Goal: Information Seeking & Learning: Learn about a topic

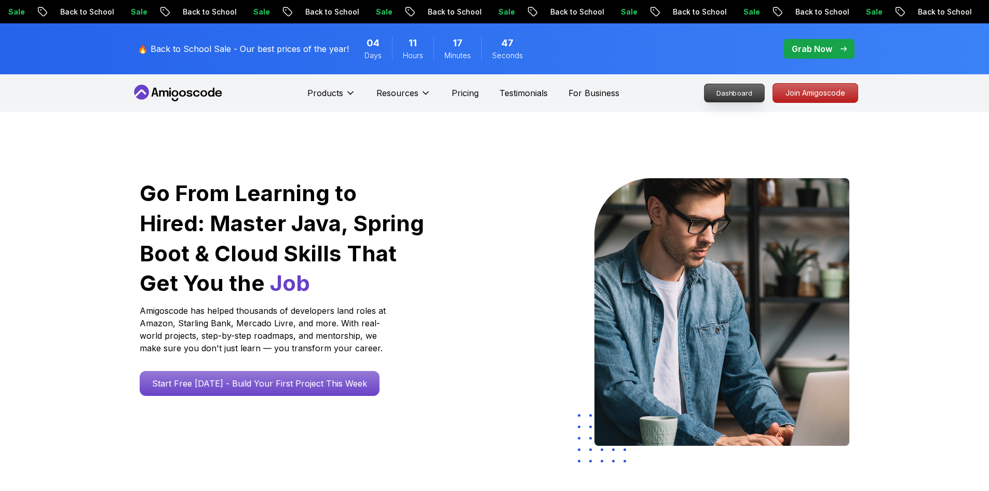
click at [728, 97] on p "Dashboard" at bounding box center [734, 93] width 60 height 18
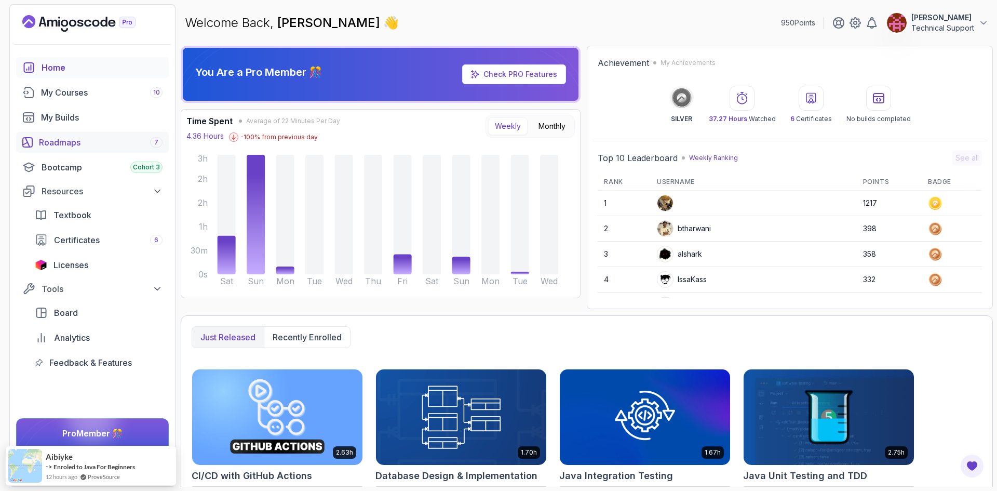
click at [82, 149] on link "Roadmaps 7" at bounding box center [92, 142] width 153 height 21
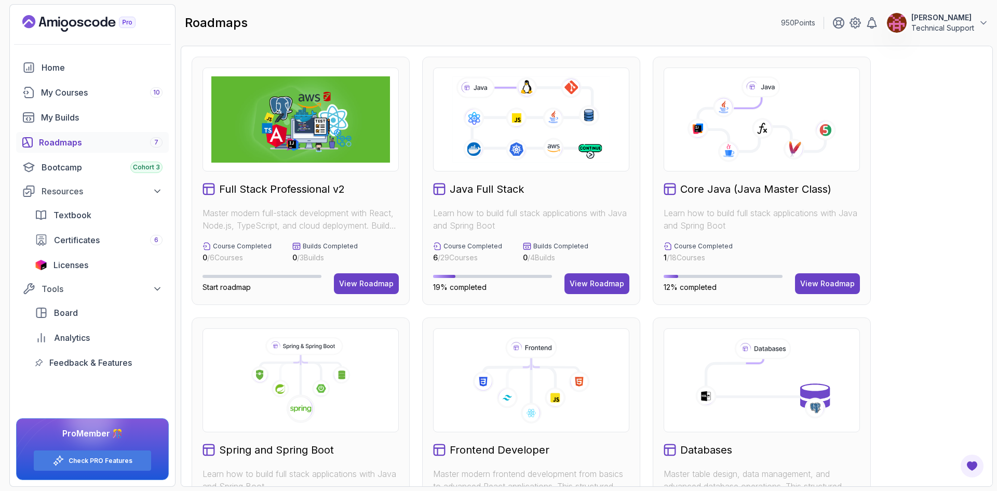
scroll to position [104, 0]
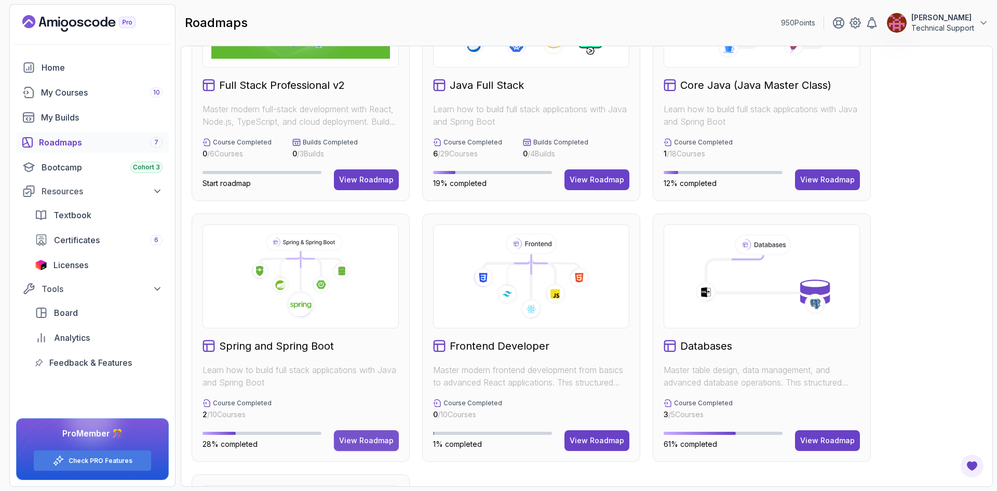
click at [365, 439] on div "View Roadmap" at bounding box center [366, 440] width 55 height 10
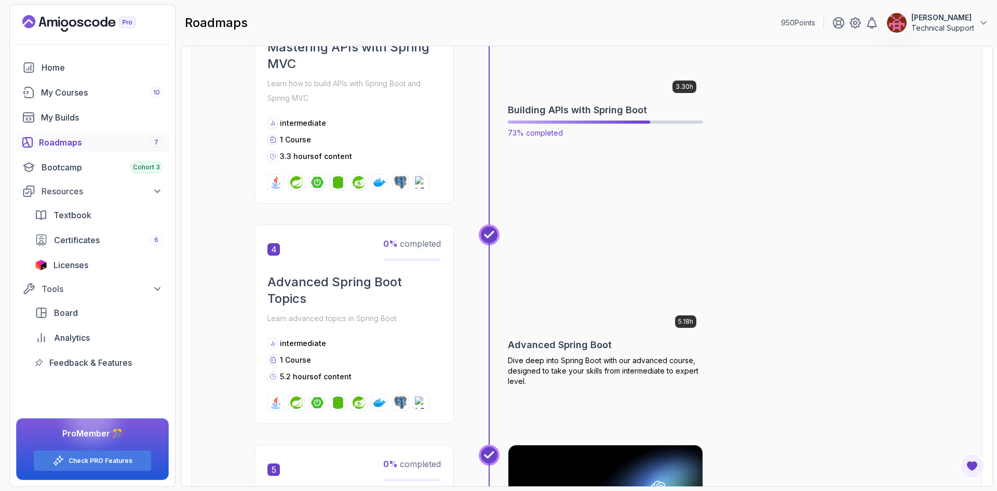
scroll to position [478, 0]
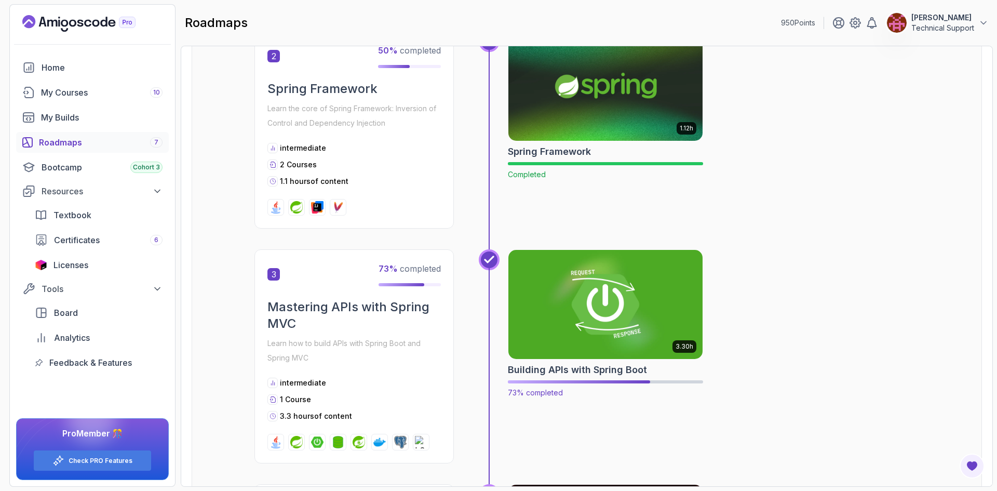
click at [592, 322] on img at bounding box center [606, 304] width 204 height 114
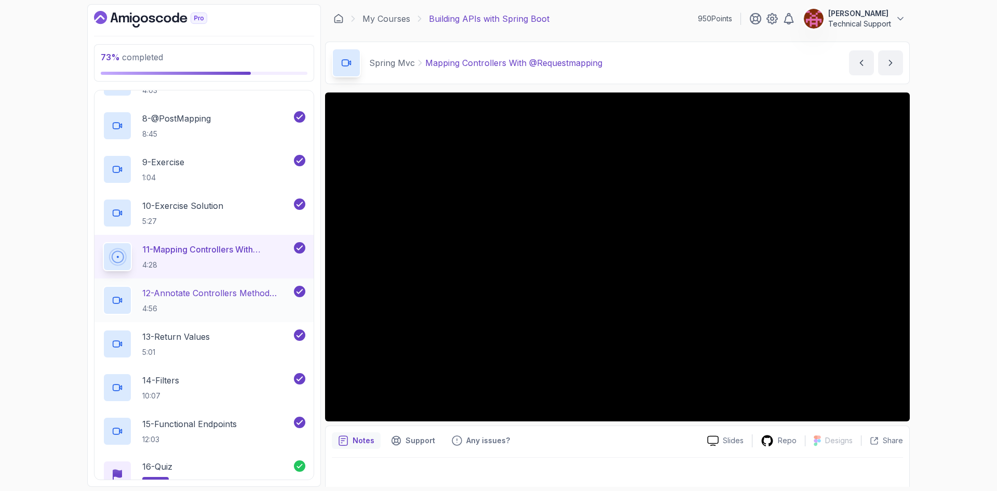
scroll to position [623, 0]
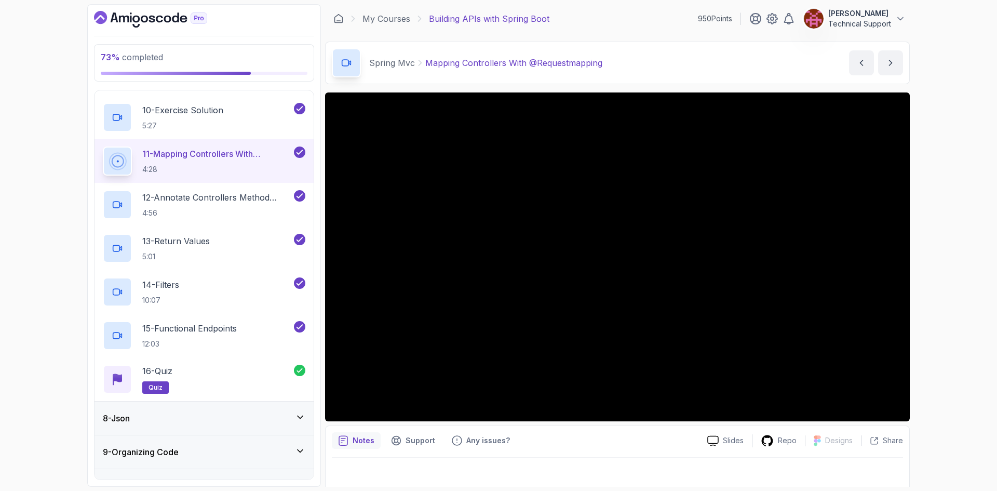
click at [215, 416] on div "8 - Json" at bounding box center [204, 418] width 202 height 12
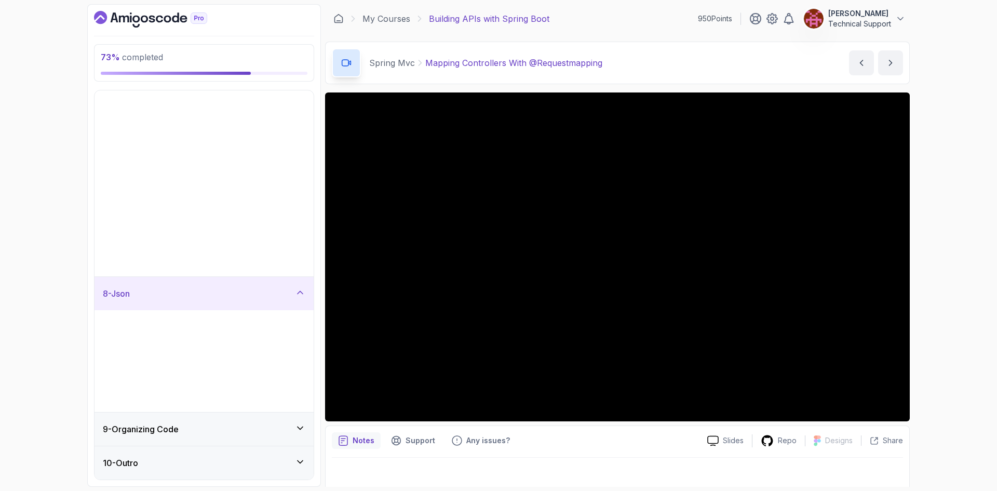
scroll to position [0, 0]
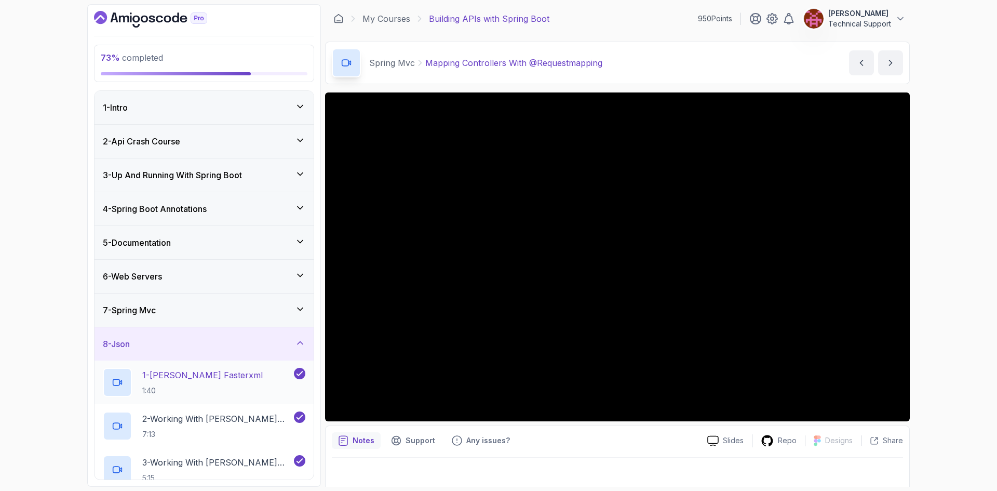
click at [233, 376] on div "1 - [PERSON_NAME] Fasterxml 1:40" at bounding box center [197, 382] width 189 height 29
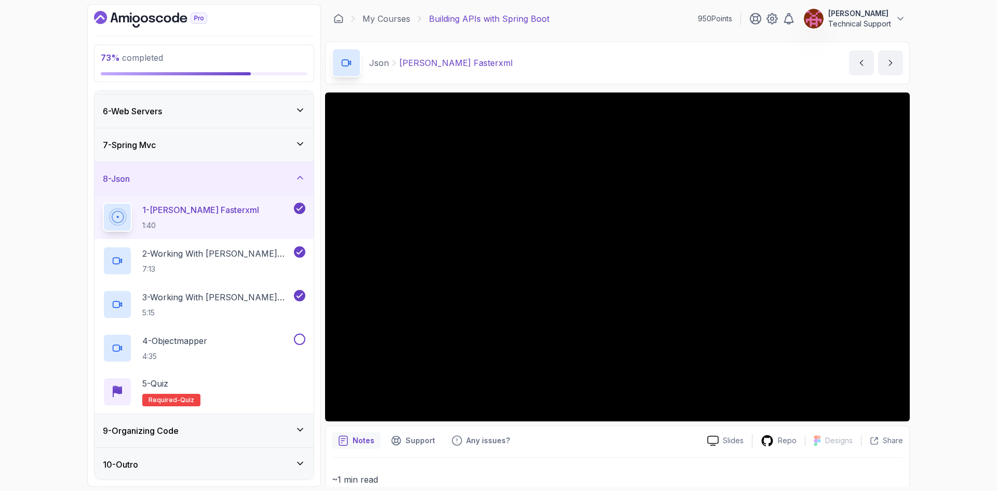
scroll to position [167, 0]
click at [949, 403] on div "73 % completed 1 - Intro 2 - Api Crash Course 3 - Up And Running With Spring Bo…" at bounding box center [498, 245] width 997 height 491
click at [946, 341] on div "73 % completed 1 - Intro 2 - Api Crash Course 3 - Up And Running With Spring Bo…" at bounding box center [498, 245] width 997 height 491
click at [923, 342] on div "73 % completed 1 - Intro 2 - Api Crash Course 3 - Up And Running With Spring Bo…" at bounding box center [498, 245] width 997 height 491
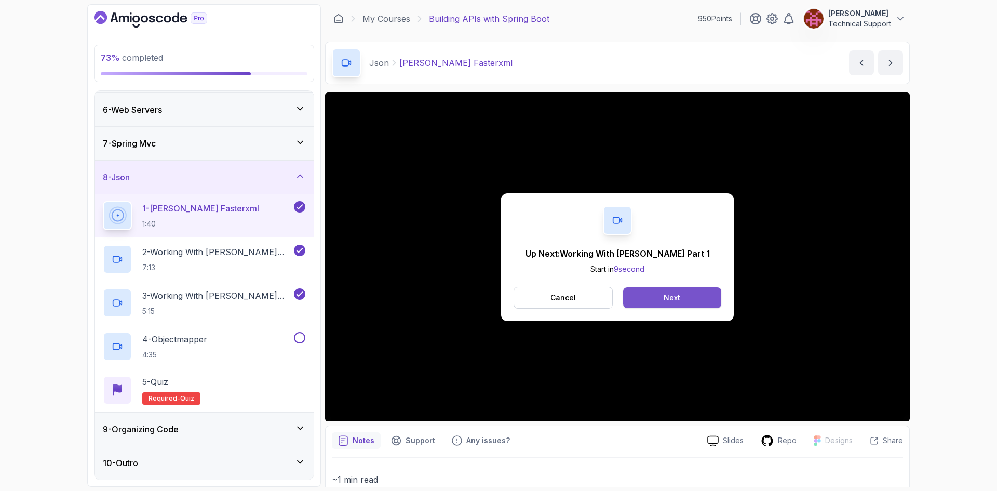
click at [638, 291] on button "Next" at bounding box center [672, 297] width 98 height 21
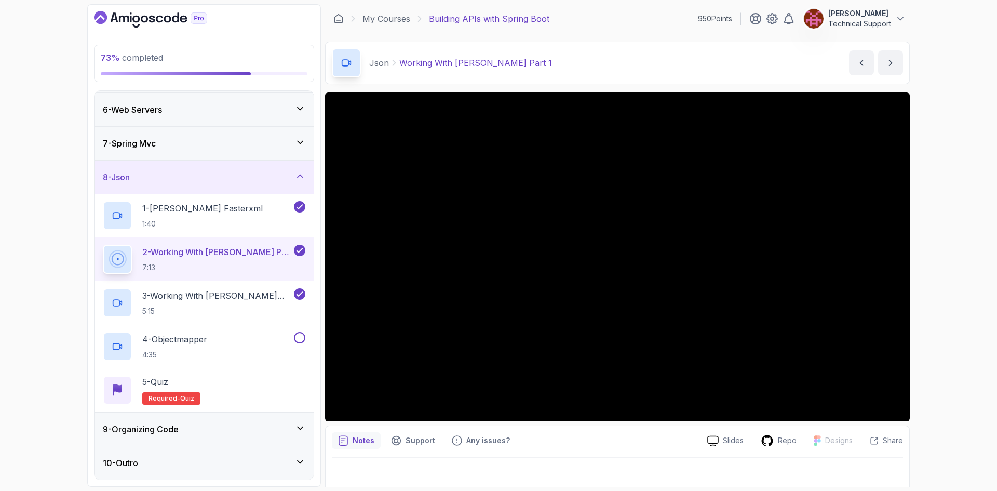
click at [926, 293] on div "73 % completed 1 - Intro 2 - Api Crash Course 3 - Up And Running With Spring Bo…" at bounding box center [498, 245] width 997 height 491
click at [928, 317] on div "73 % completed 1 - Intro 2 - Api Crash Course 3 - Up And Running With Spring Bo…" at bounding box center [498, 245] width 997 height 491
click at [951, 261] on div "73 % completed 1 - Intro 2 - Api Crash Course 3 - Up And Running With Spring Bo…" at bounding box center [498, 245] width 997 height 491
click at [965, 342] on div "73 % completed 1 - Intro 2 - Api Crash Course 3 - Up And Running With Spring Bo…" at bounding box center [498, 245] width 997 height 491
click at [945, 284] on div "73 % completed 1 - Intro 2 - Api Crash Course 3 - Up And Running With Spring Bo…" at bounding box center [498, 245] width 997 height 491
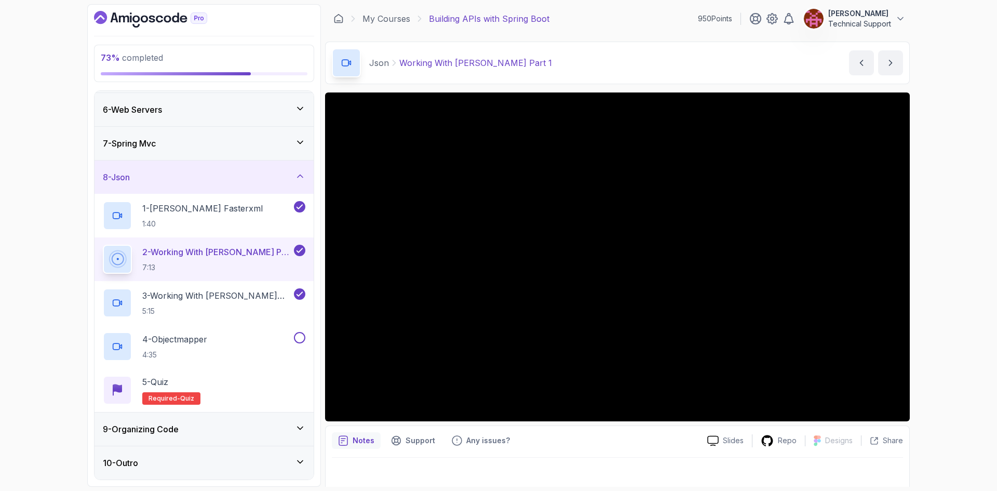
click at [925, 270] on div "73 % completed 1 - Intro 2 - Api Crash Course 3 - Up And Running With Spring Bo…" at bounding box center [498, 245] width 997 height 491
click at [933, 273] on div "73 % completed 1 - Intro 2 - Api Crash Course 3 - Up And Running With Spring Bo…" at bounding box center [498, 245] width 997 height 491
click at [934, 270] on div "73 % completed 1 - Intro 2 - Api Crash Course 3 - Up And Running With Spring Bo…" at bounding box center [498, 245] width 997 height 491
click at [931, 269] on div "73 % completed 1 - Intro 2 - Api Crash Course 3 - Up And Running With Spring Bo…" at bounding box center [498, 245] width 997 height 491
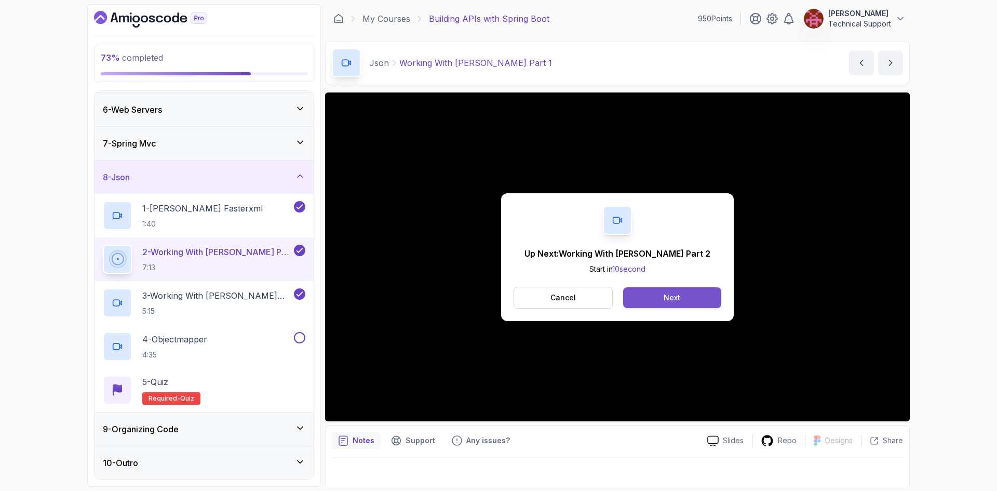
click at [641, 300] on button "Next" at bounding box center [672, 297] width 98 height 21
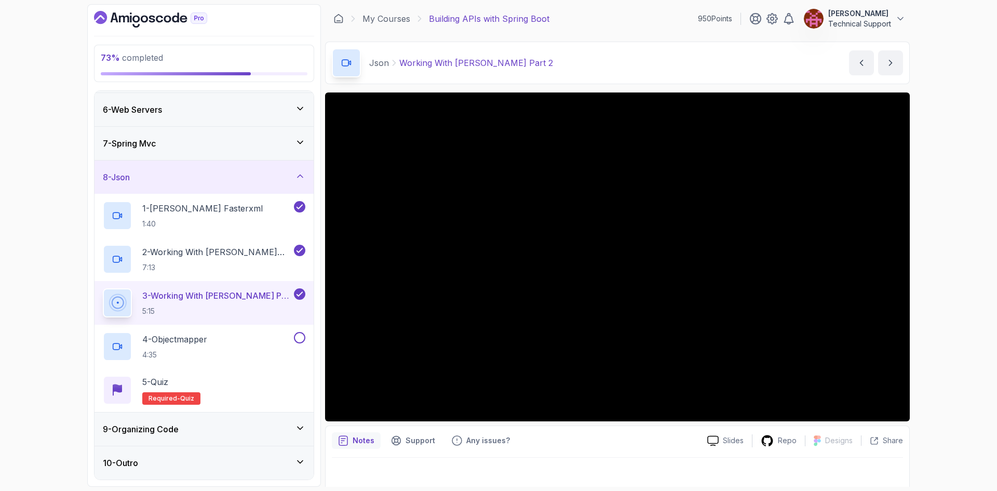
click at [958, 274] on div "73 % completed 1 - Intro 2 - Api Crash Course 3 - Up And Running With Spring Bo…" at bounding box center [498, 245] width 997 height 491
click at [973, 319] on div "73 % completed 1 - Intro 2 - Api Crash Course 3 - Up And Running With Spring Bo…" at bounding box center [498, 245] width 997 height 491
click at [959, 312] on div "73 % completed 1 - Intro 2 - Api Crash Course 3 - Up And Running With Spring Bo…" at bounding box center [498, 245] width 997 height 491
click at [946, 301] on div "73 % completed 1 - Intro 2 - Api Crash Course 3 - Up And Running With Spring Bo…" at bounding box center [498, 245] width 997 height 491
click at [960, 298] on div "73 % completed 1 - Intro 2 - Api Crash Course 3 - Up And Running With Spring Bo…" at bounding box center [498, 245] width 997 height 491
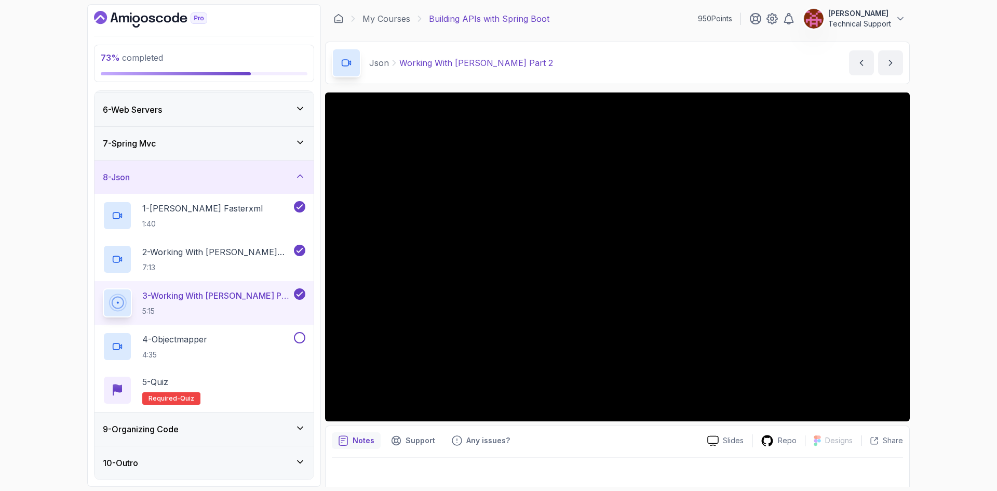
click at [944, 299] on div "73 % completed 1 - Intro 2 - Api Crash Course 3 - Up And Running With Spring Bo…" at bounding box center [498, 245] width 997 height 491
click at [946, 250] on div "73 % completed 1 - Intro 2 - Api Crash Course 3 - Up And Running With Spring Bo…" at bounding box center [498, 245] width 997 height 491
click at [946, 294] on div "73 % completed 1 - Intro 2 - Api Crash Course 3 - Up And Running With Spring Bo…" at bounding box center [498, 245] width 997 height 491
click at [959, 289] on div "73 % completed 1 - Intro 2 - Api Crash Course 3 - Up And Running With Spring Bo…" at bounding box center [498, 245] width 997 height 491
click at [950, 270] on div "73 % completed 1 - Intro 2 - Api Crash Course 3 - Up And Running With Spring Bo…" at bounding box center [498, 245] width 997 height 491
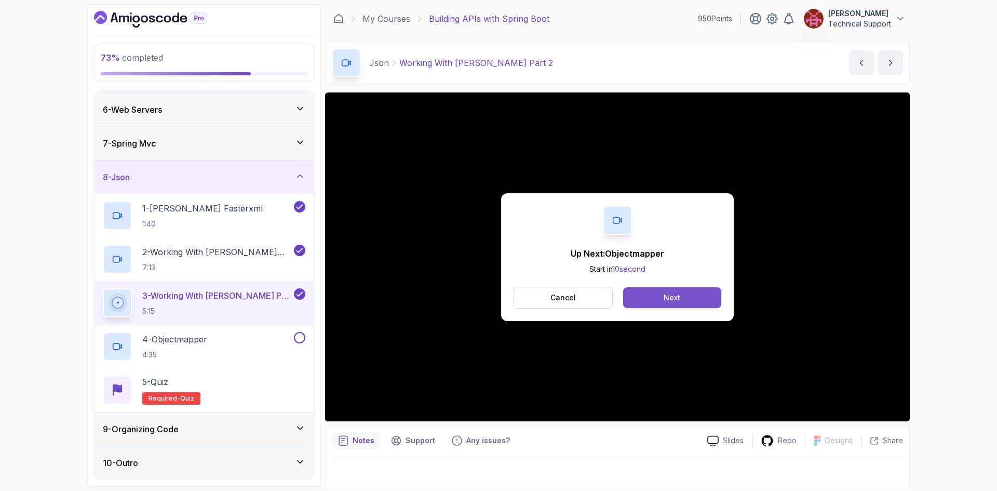
click at [696, 302] on button "Next" at bounding box center [672, 297] width 98 height 21
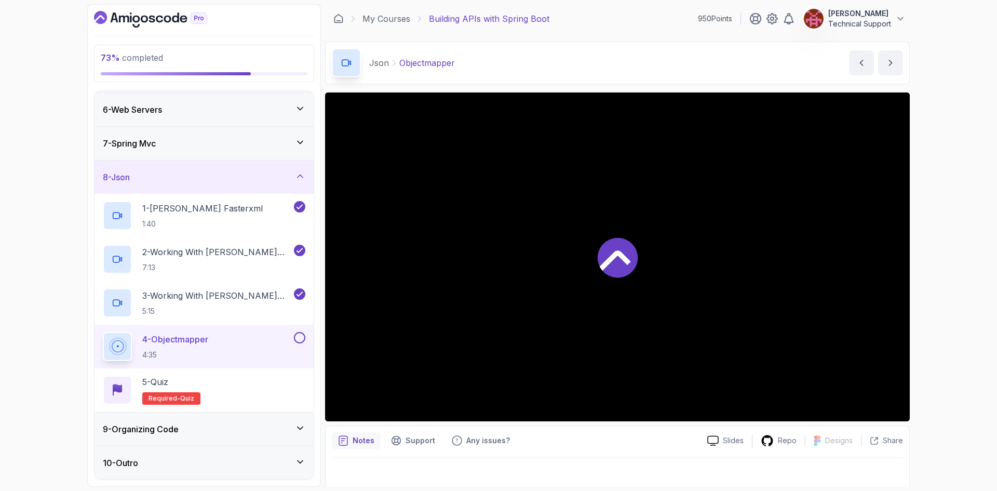
click at [938, 279] on div "73 % completed 1 - Intro 2 - Api Crash Course 3 - Up And Running With Spring Bo…" at bounding box center [498, 245] width 997 height 491
click at [949, 280] on div "73 % completed 1 - Intro 2 - Api Crash Course 3 - Up And Running With Spring Bo…" at bounding box center [498, 245] width 997 height 491
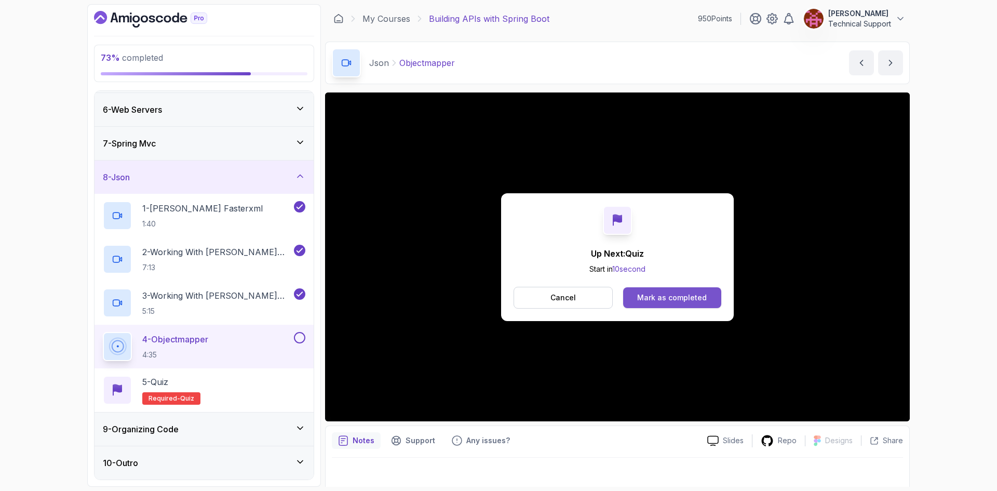
click at [647, 295] on div "Mark as completed" at bounding box center [672, 297] width 70 height 10
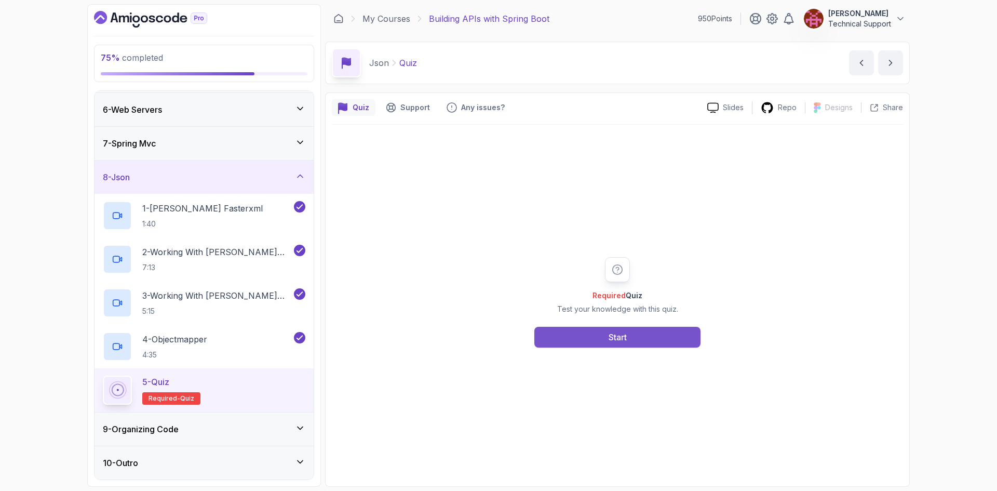
click at [616, 344] on button "Start" at bounding box center [617, 337] width 166 height 21
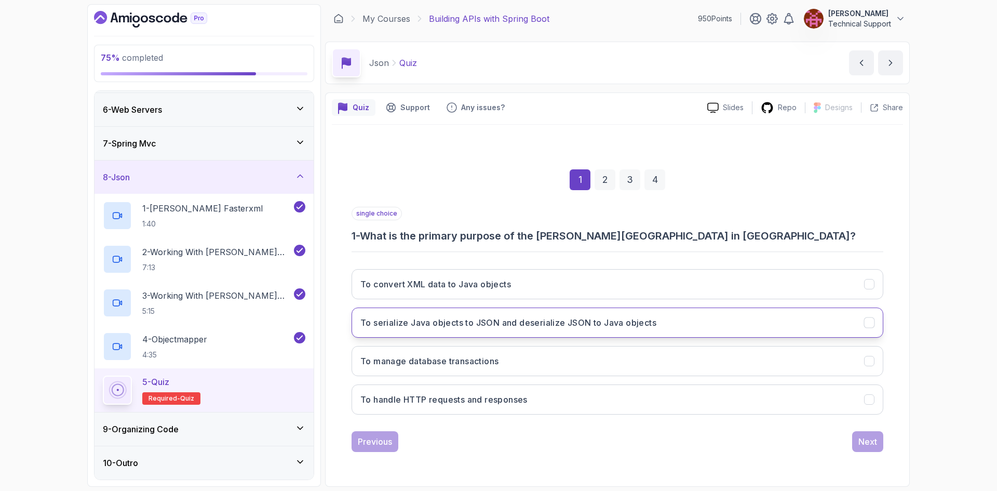
click at [509, 329] on button "To serialize Java objects to JSON and deserialize JSON to Java objects" at bounding box center [617, 322] width 532 height 30
click at [875, 437] on div "Next" at bounding box center [867, 441] width 19 height 12
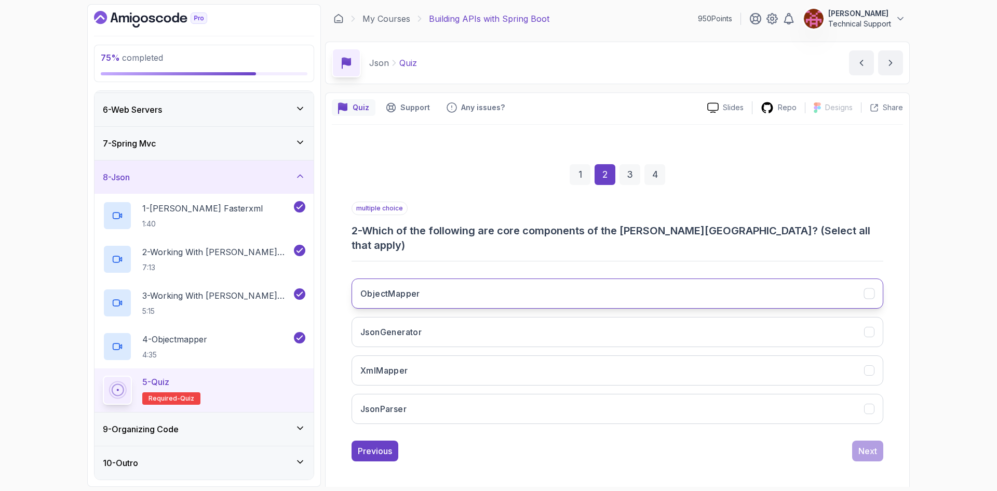
click at [429, 292] on button "ObjectMapper" at bounding box center [617, 293] width 532 height 30
click at [466, 323] on button "JsonGenerator" at bounding box center [617, 332] width 532 height 30
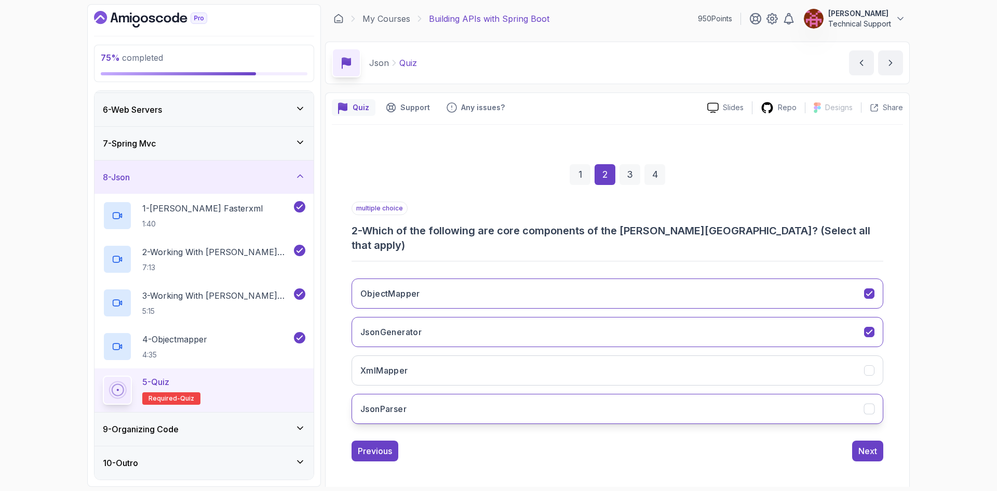
click at [444, 396] on button "JsonParser" at bounding box center [617, 409] width 532 height 30
click at [862, 444] on div "Next" at bounding box center [867, 450] width 19 height 12
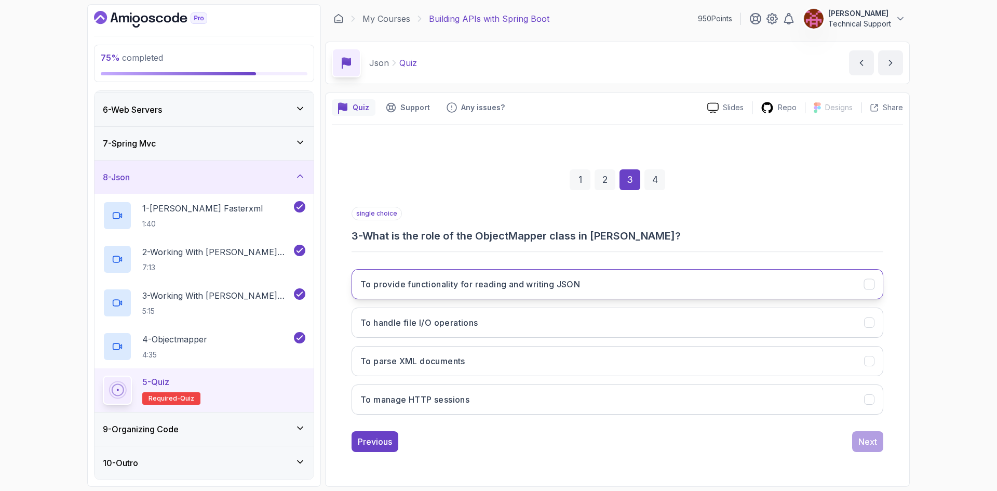
click at [503, 291] on button "To provide functionality for reading and writing JSON" at bounding box center [617, 284] width 532 height 30
click at [862, 445] on div "Next" at bounding box center [867, 441] width 19 height 12
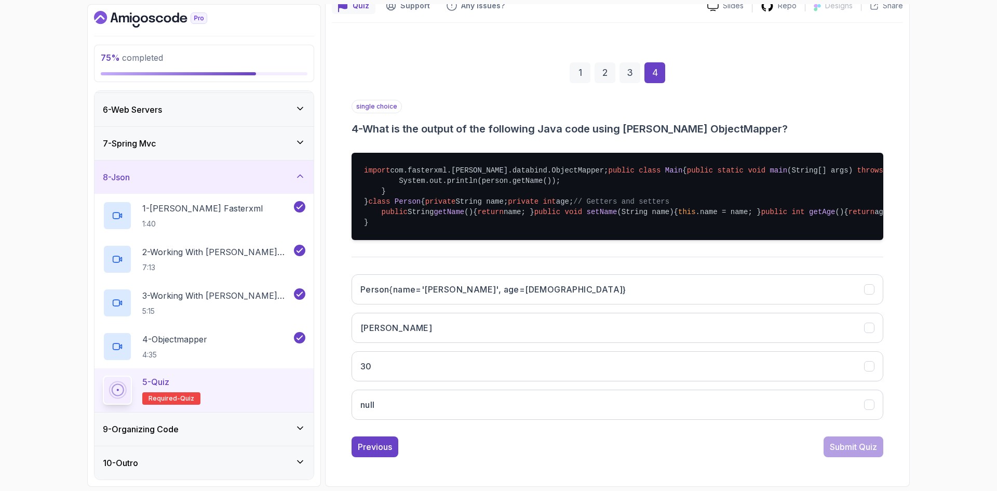
scroll to position [257, 0]
click at [466, 294] on h3 "Person{name='[PERSON_NAME]', age=[DEMOGRAPHIC_DATA]}" at bounding box center [493, 289] width 266 height 12
click at [857, 448] on div "Submit Quiz" at bounding box center [853, 446] width 47 height 12
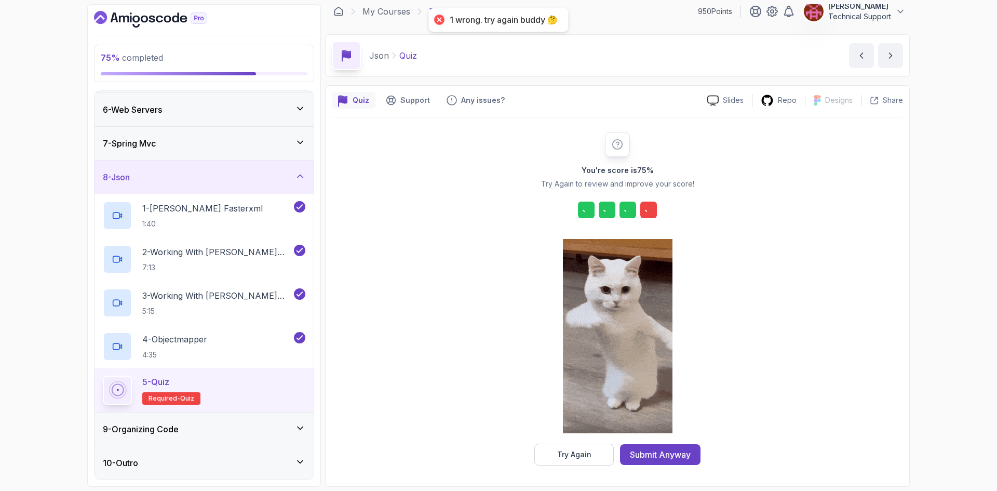
scroll to position [7, 0]
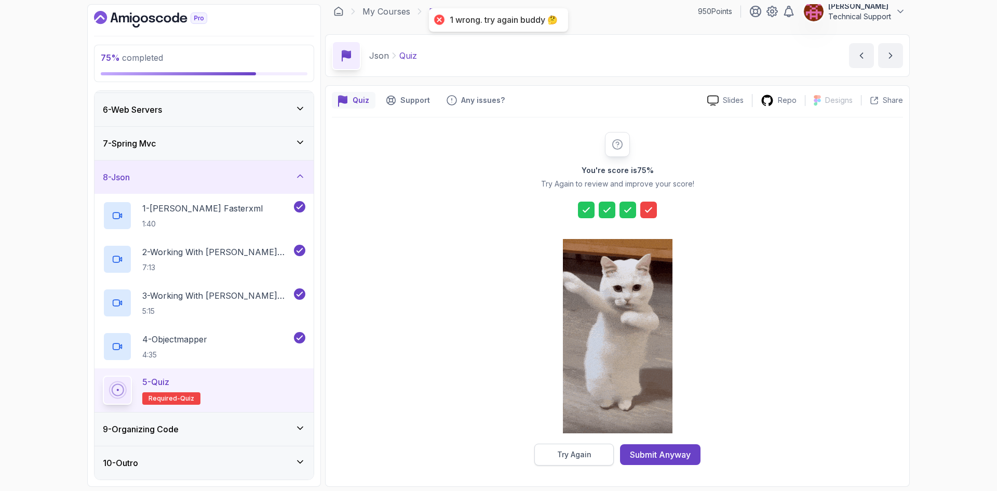
click at [588, 458] on div "Try Again" at bounding box center [574, 454] width 34 height 10
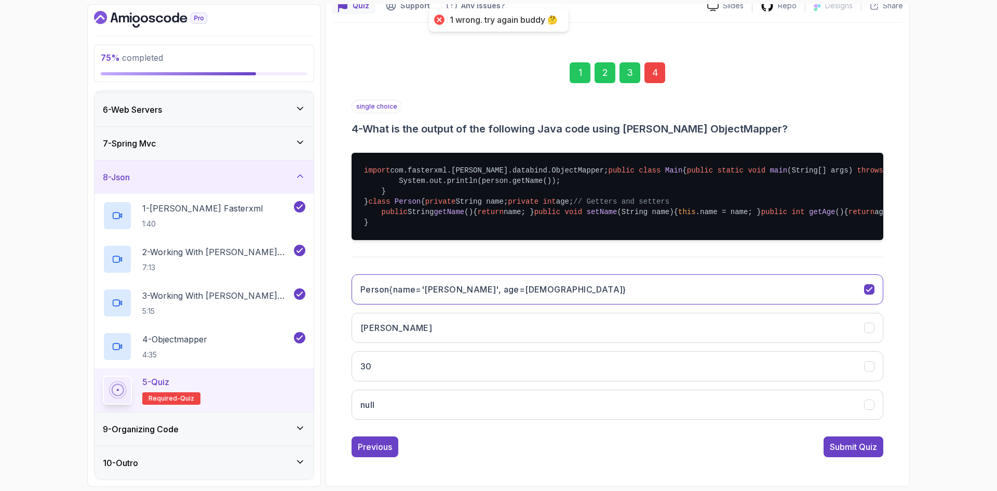
scroll to position [163, 0]
click at [654, 62] on div "4" at bounding box center [654, 72] width 21 height 21
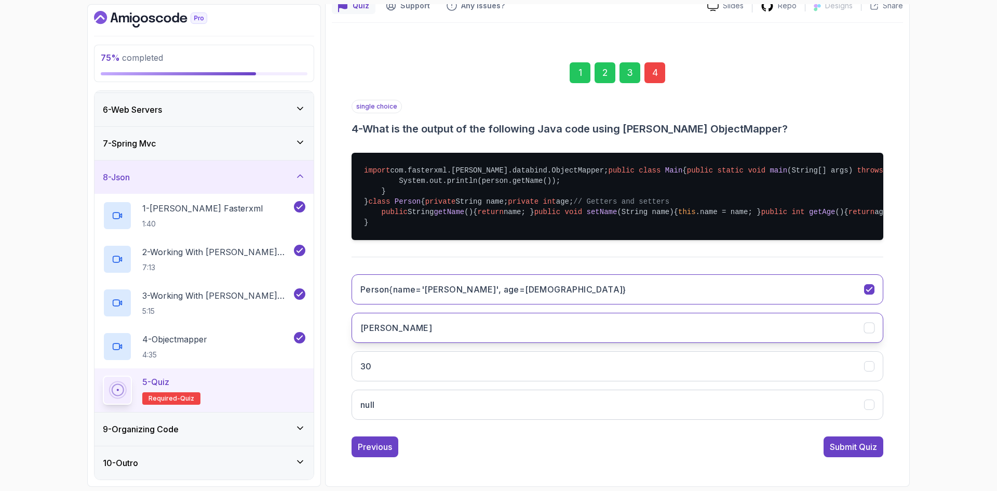
click at [423, 343] on button "[PERSON_NAME]" at bounding box center [617, 328] width 532 height 30
click at [862, 453] on div "Submit Quiz" at bounding box center [853, 446] width 47 height 12
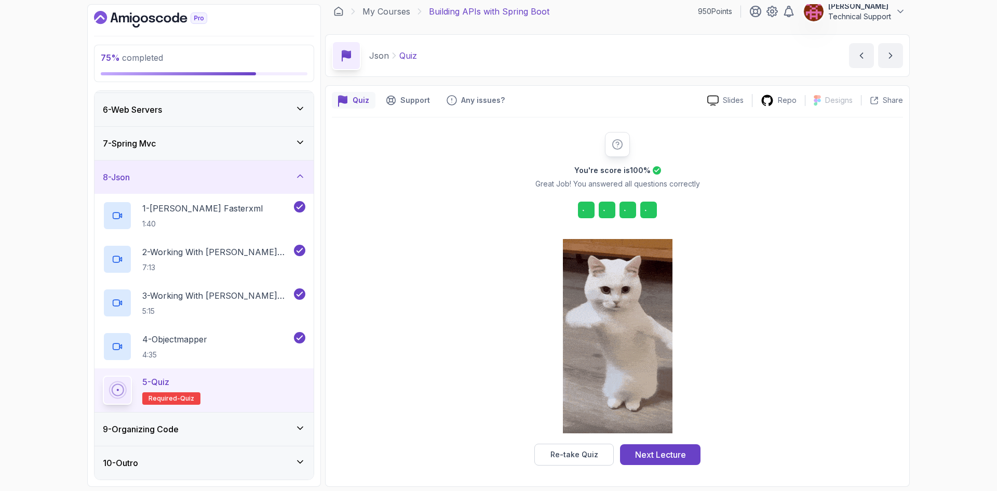
scroll to position [7, 0]
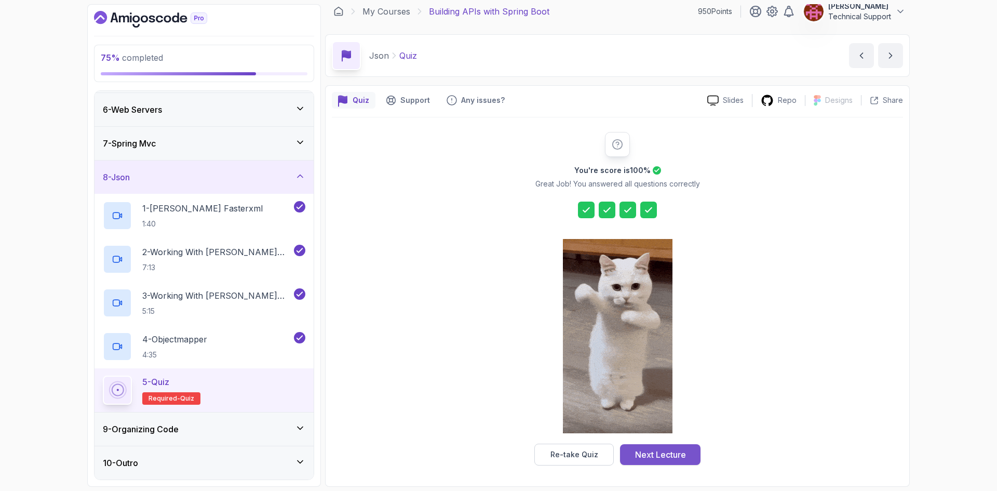
click at [679, 453] on div "Next Lecture" at bounding box center [660, 454] width 51 height 12
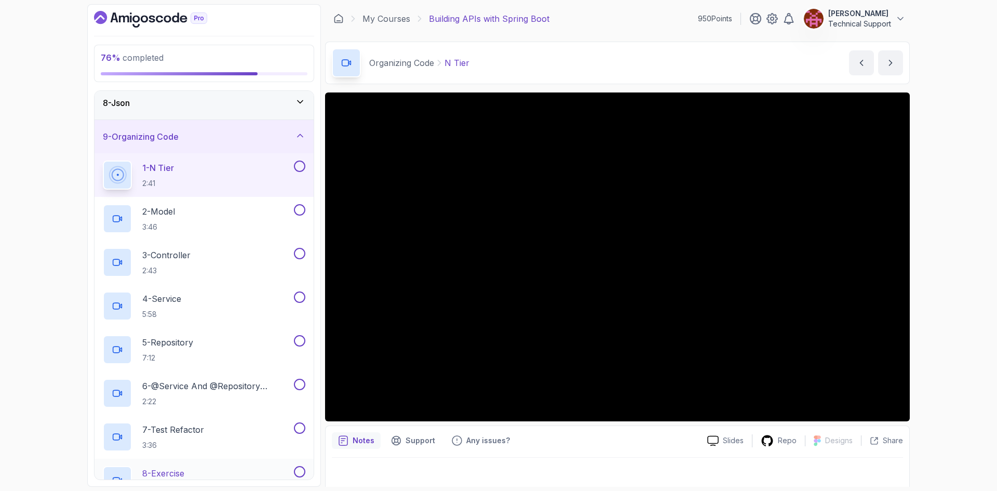
scroll to position [229, 0]
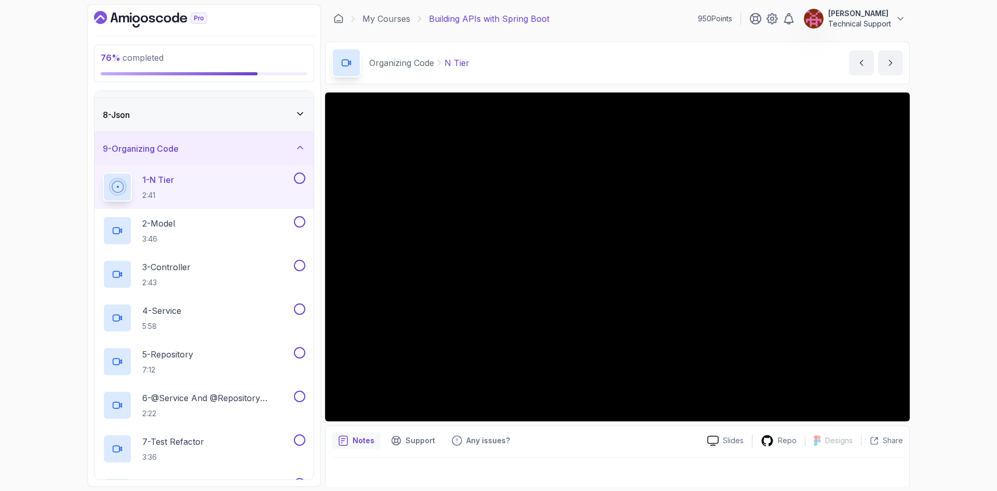
click at [948, 261] on div "76 % completed 1 - Intro 2 - Api Crash Course 3 - Up And Running With Spring Bo…" at bounding box center [498, 245] width 997 height 491
click at [933, 268] on div "76 % completed 1 - Intro 2 - Api Crash Course 3 - Up And Running With Spring Bo…" at bounding box center [498, 245] width 997 height 491
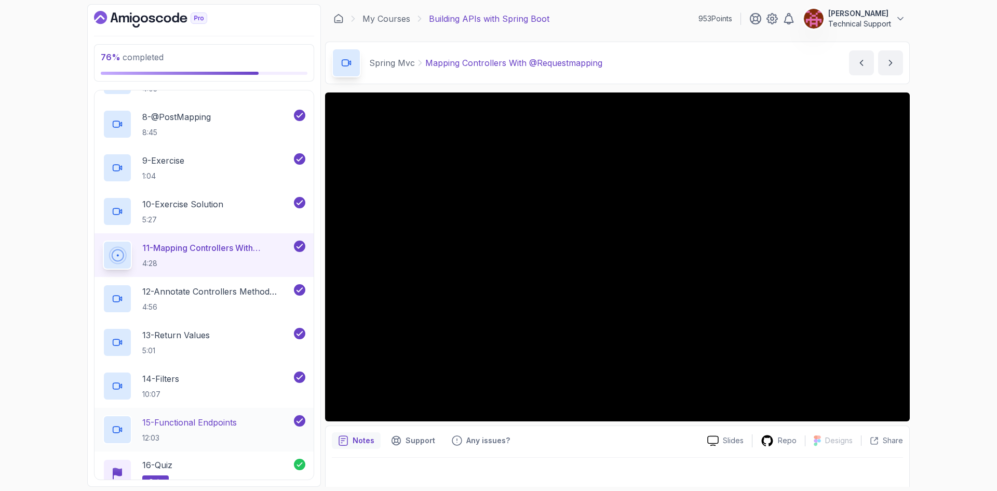
scroll to position [646, 0]
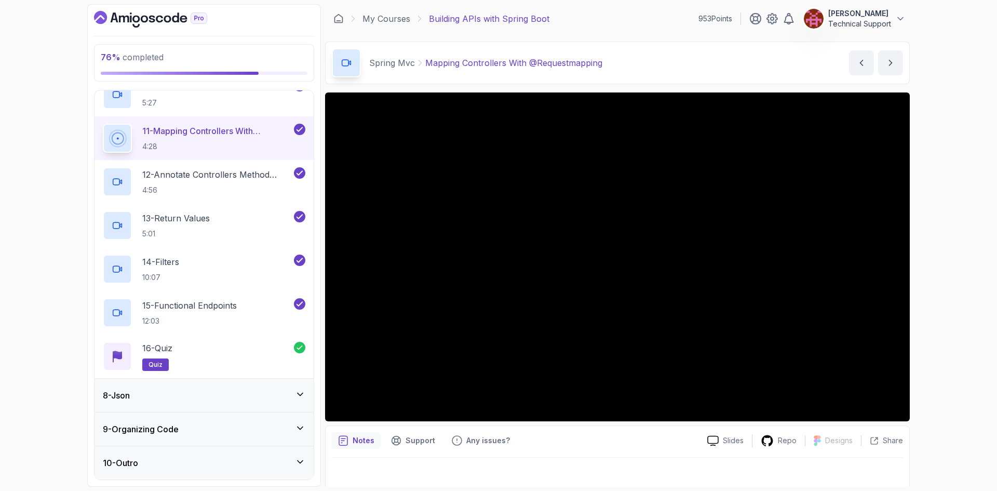
click at [218, 419] on div "9 - Organizing Code" at bounding box center [203, 428] width 219 height 33
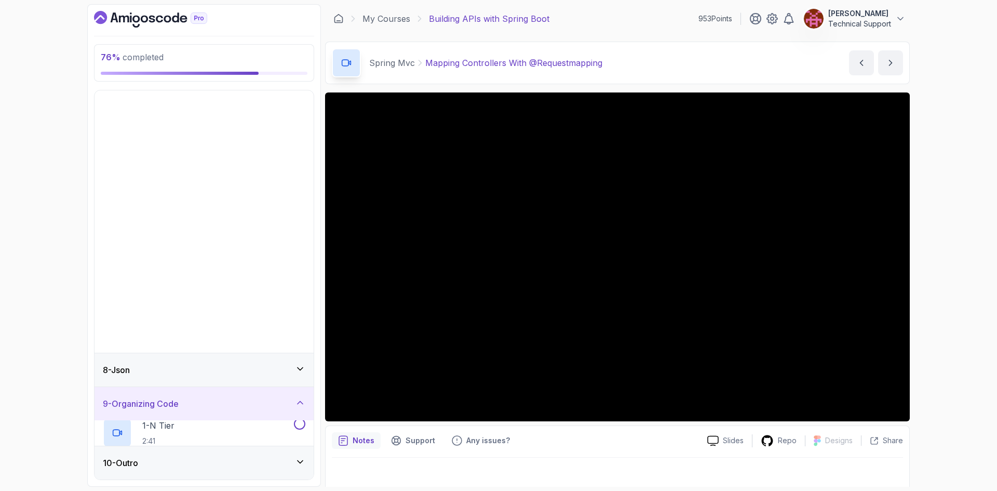
scroll to position [0, 0]
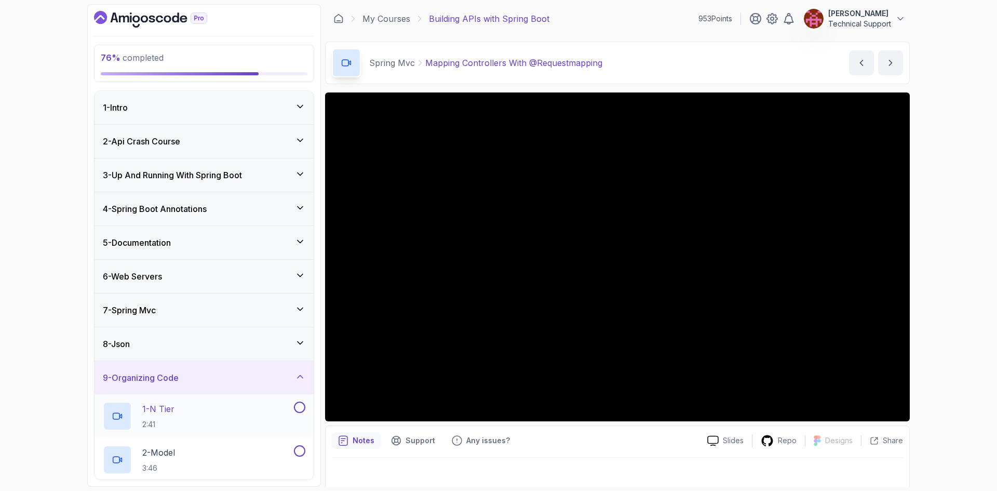
click at [219, 404] on div "1 - N Tier 2:41" at bounding box center [197, 415] width 189 height 29
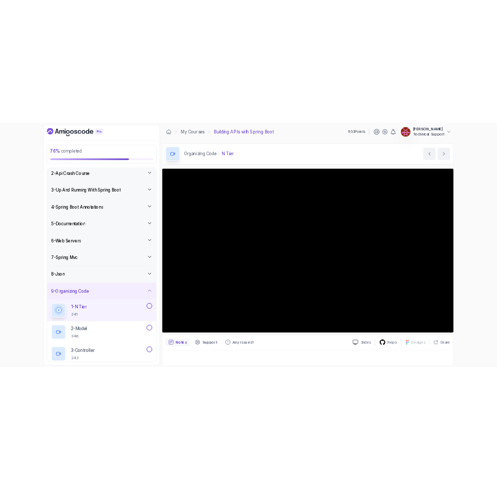
scroll to position [104, 0]
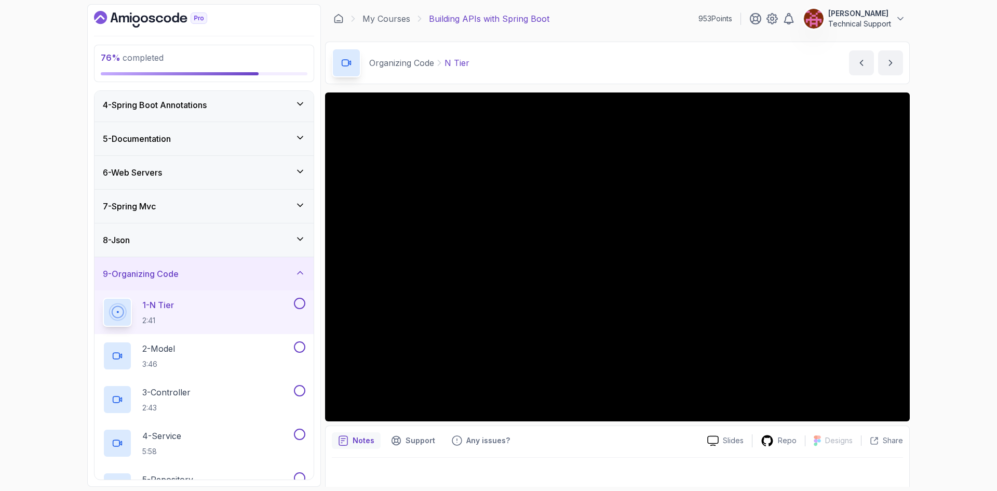
click at [942, 306] on div "76 % completed 1 - Intro 2 - Api Crash Course 3 - Up And Running With Spring Bo…" at bounding box center [498, 245] width 997 height 491
click at [931, 279] on div "76 % completed 1 - Intro 2 - Api Crash Course 3 - Up And Running With Spring Bo…" at bounding box center [498, 245] width 997 height 491
click at [929, 260] on div "76 % completed 1 - Intro 2 - Api Crash Course 3 - Up And Running With Spring Bo…" at bounding box center [498, 245] width 997 height 491
click at [957, 249] on div "76 % completed 1 - Intro 2 - Api Crash Course 3 - Up And Running With Spring Bo…" at bounding box center [498, 245] width 997 height 491
click at [969, 275] on div "76 % completed 1 - Intro 2 - Api Crash Course 3 - Up And Running With Spring Bo…" at bounding box center [498, 245] width 997 height 491
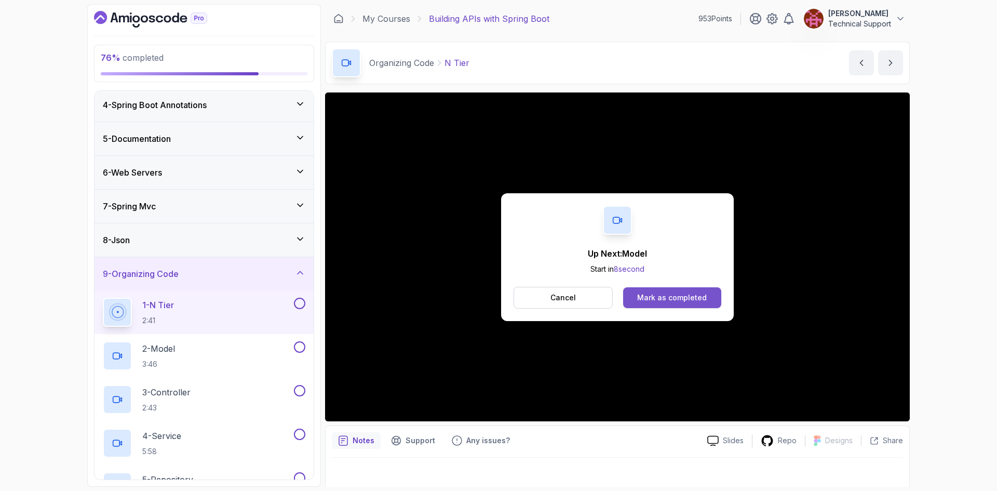
click at [696, 295] on div "Mark as completed" at bounding box center [672, 297] width 70 height 10
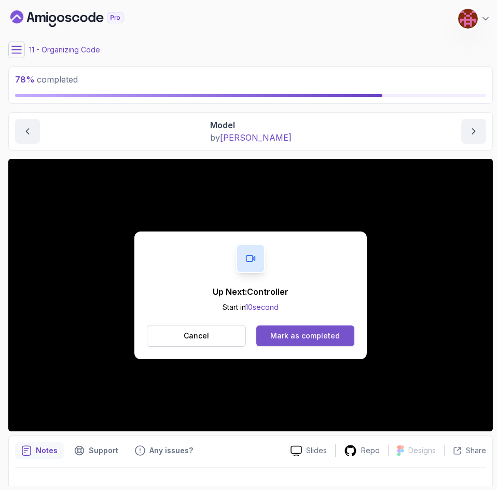
click at [281, 340] on div "Mark as completed" at bounding box center [305, 336] width 70 height 10
click at [307, 332] on div "Mark as completed" at bounding box center [305, 336] width 70 height 10
